Goal: Communication & Community: Answer question/provide support

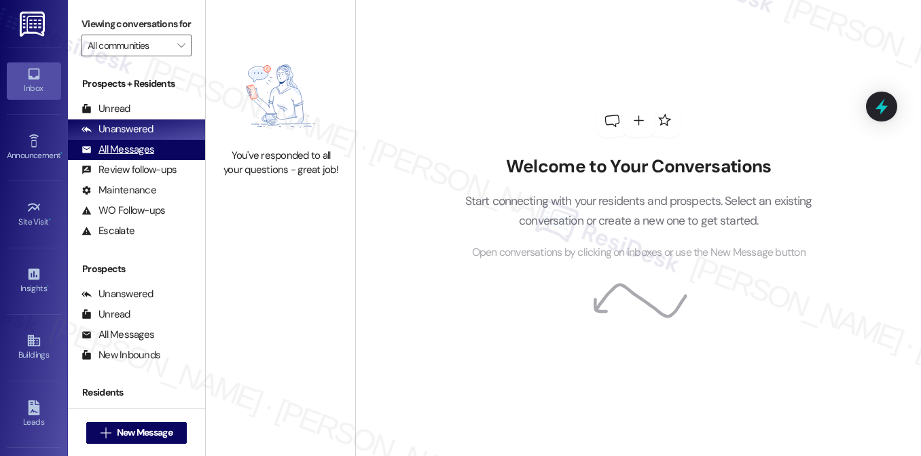
click at [136, 157] on div "All Messages" at bounding box center [117, 150] width 73 height 14
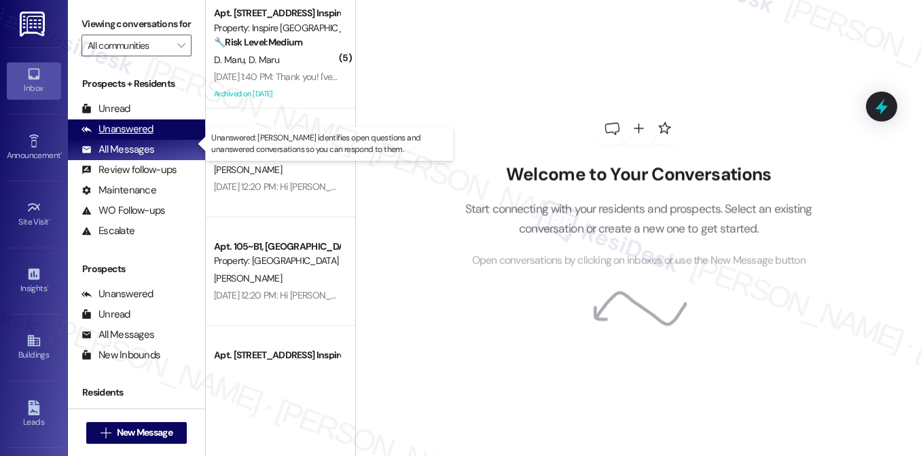
click at [144, 136] on div "Unanswered" at bounding box center [117, 129] width 72 height 14
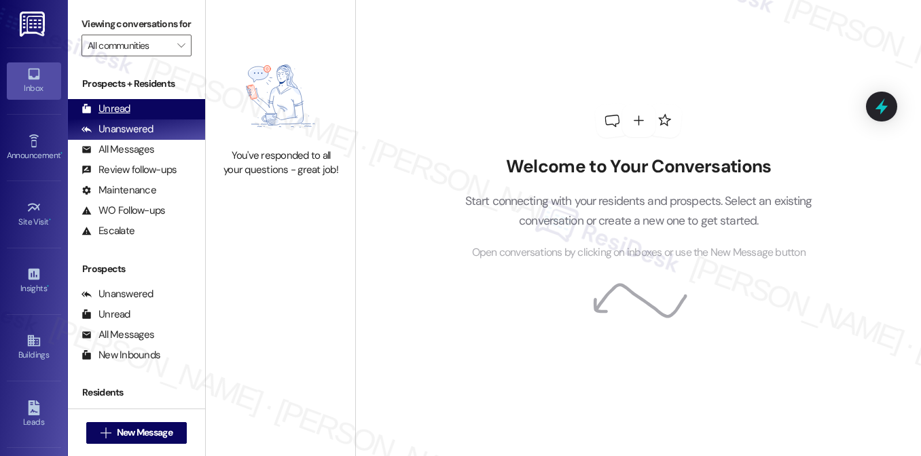
click at [141, 120] on div "Unread (0)" at bounding box center [136, 109] width 137 height 20
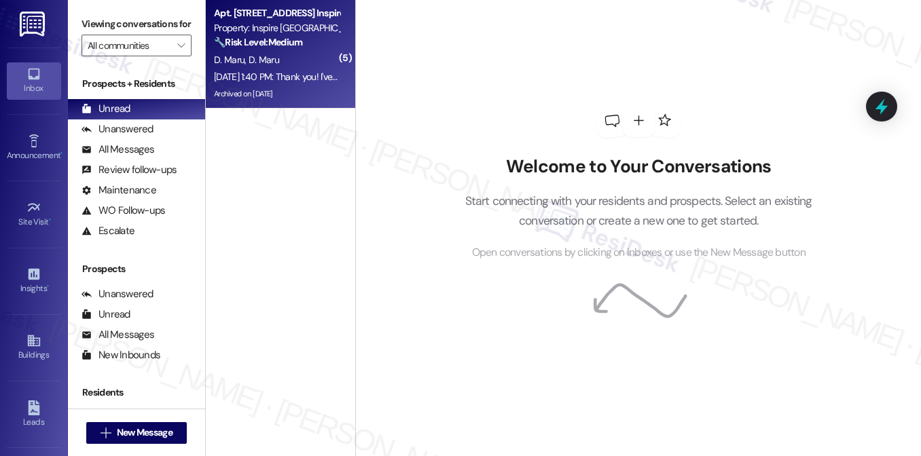
click at [299, 75] on div "[DATE] 1:40 PM: Thank you! I've notified the team. I hope it will be resolved s…" at bounding box center [491, 77] width 554 height 12
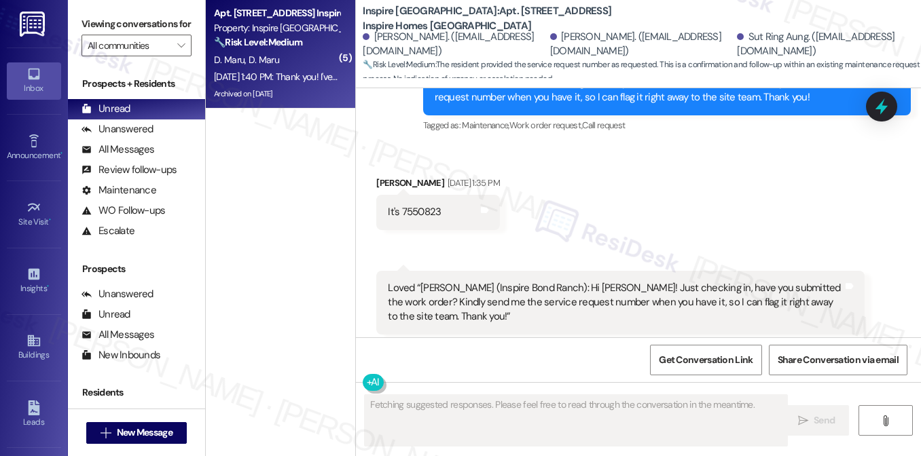
scroll to position [1924, 0]
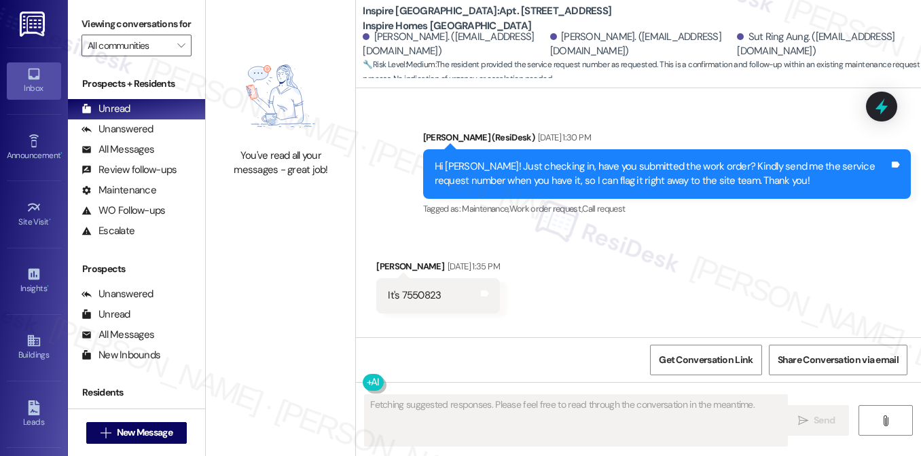
click at [492, 160] on div "Hi [PERSON_NAME]! Just checking in, have you submitted the work order? Kindly s…" at bounding box center [662, 174] width 454 height 29
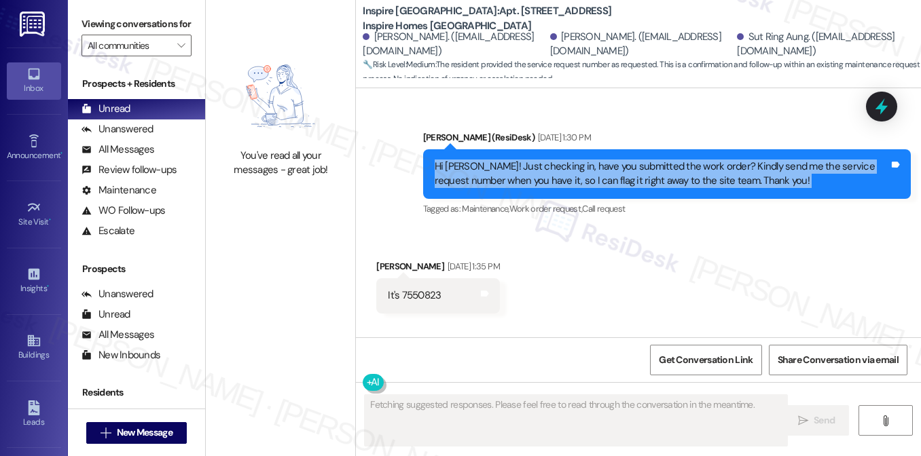
click at [492, 160] on div "Hi [PERSON_NAME]! Just checking in, have you submitted the work order? Kindly s…" at bounding box center [662, 174] width 454 height 29
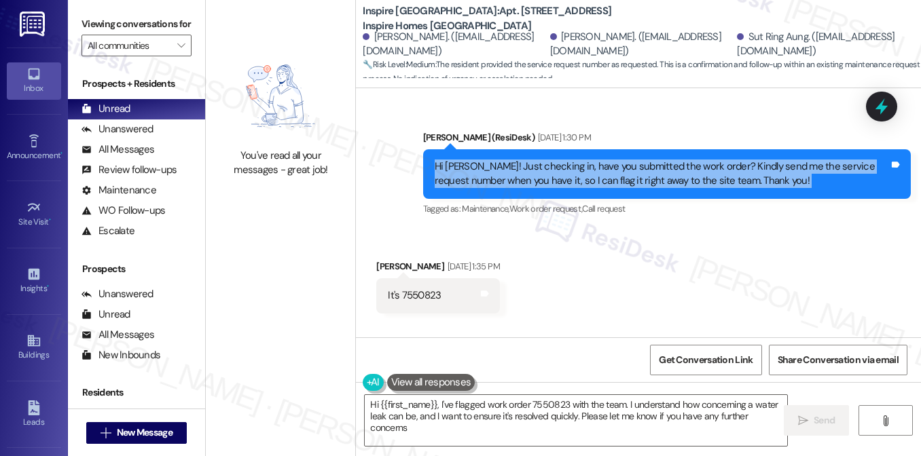
type textarea "Hi {{first_name}}, I've flagged work order 7550823 with the team. I understand …"
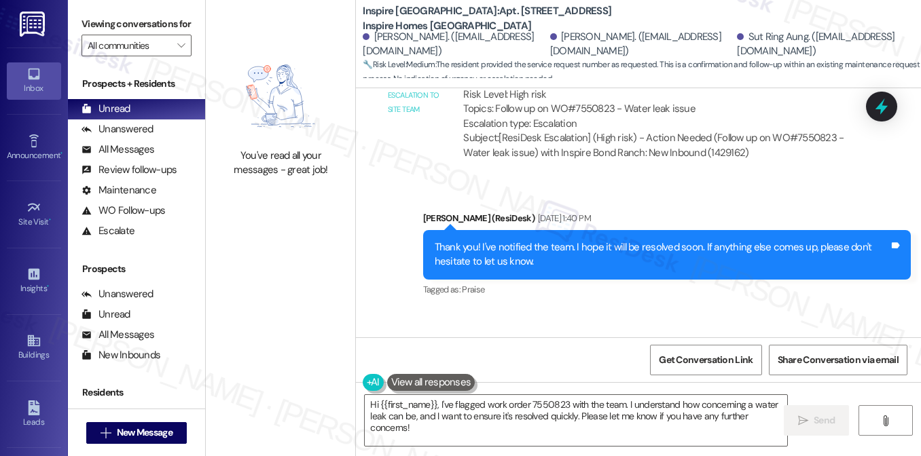
scroll to position [2481, 0]
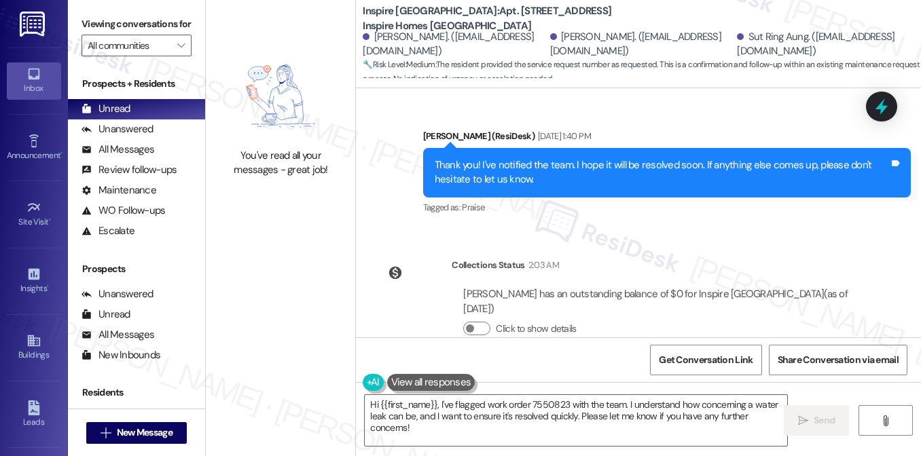
click at [535, 158] on div "Thank you! I've notified the team. I hope it will be resolved soon. If anything…" at bounding box center [662, 172] width 454 height 29
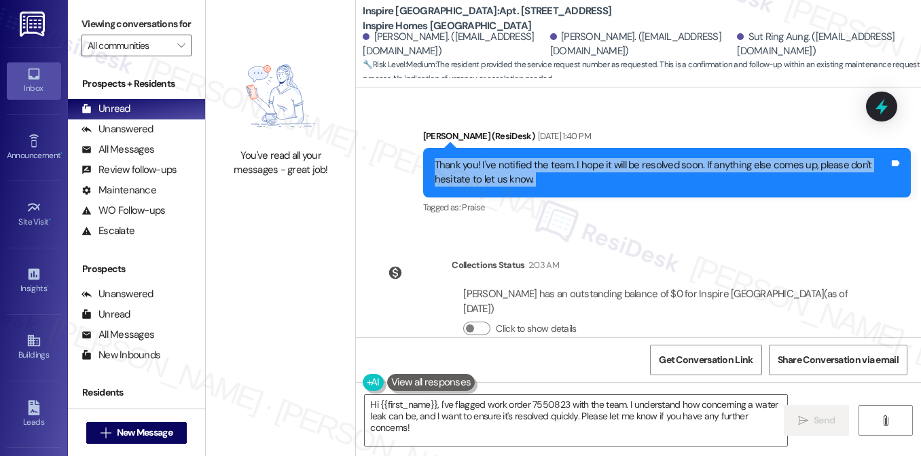
click at [535, 158] on div "Thank you! I've notified the team. I hope it will be resolved soon. If anything…" at bounding box center [662, 172] width 454 height 29
click at [877, 98] on icon at bounding box center [881, 106] width 23 height 23
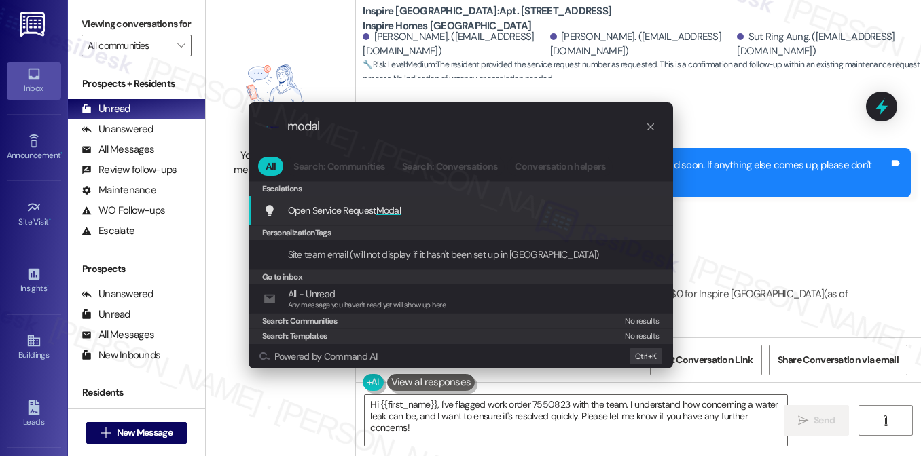
type input "modal"
click at [386, 210] on span "Modal" at bounding box center [388, 210] width 25 height 12
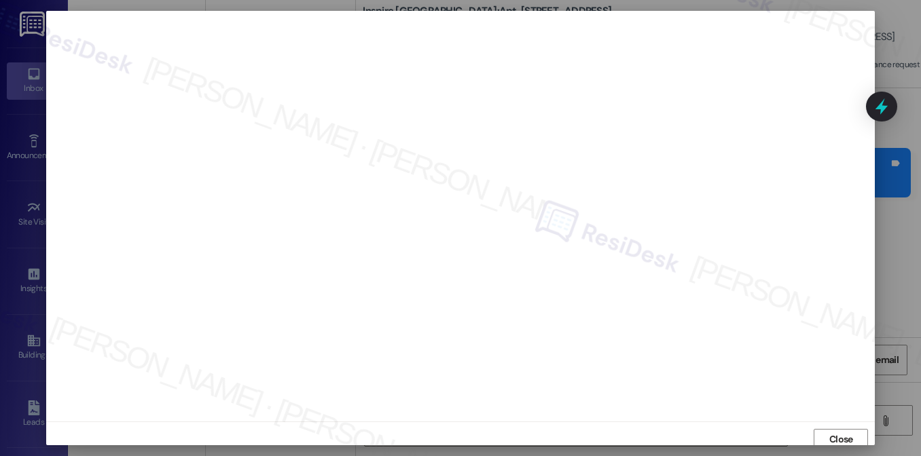
scroll to position [5, 0]
click at [832, 428] on span "Close" at bounding box center [841, 434] width 24 height 14
